Goal: Information Seeking & Learning: Learn about a topic

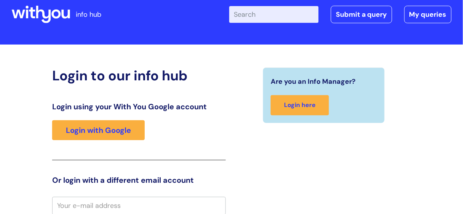
click at [119, 140] on div "Login using your With You Google account Login with Google" at bounding box center [139, 131] width 174 height 58
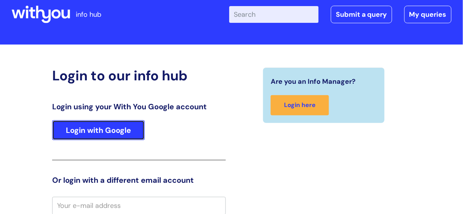
click at [120, 128] on link "Login with Google" at bounding box center [98, 130] width 93 height 20
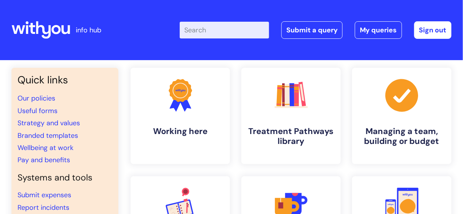
click at [220, 30] on input "Enter your search term here..." at bounding box center [224, 30] width 89 height 17
type input "nebula"
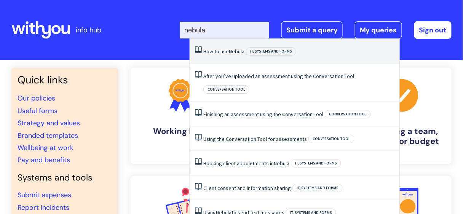
click at [217, 52] on link "How to use Nebula" at bounding box center [223, 51] width 41 height 7
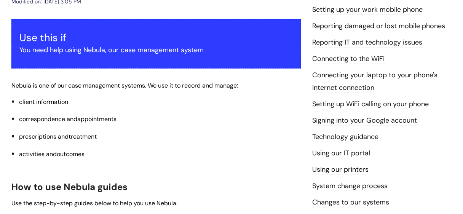
scroll to position [123, 0]
